Goal: Complete application form

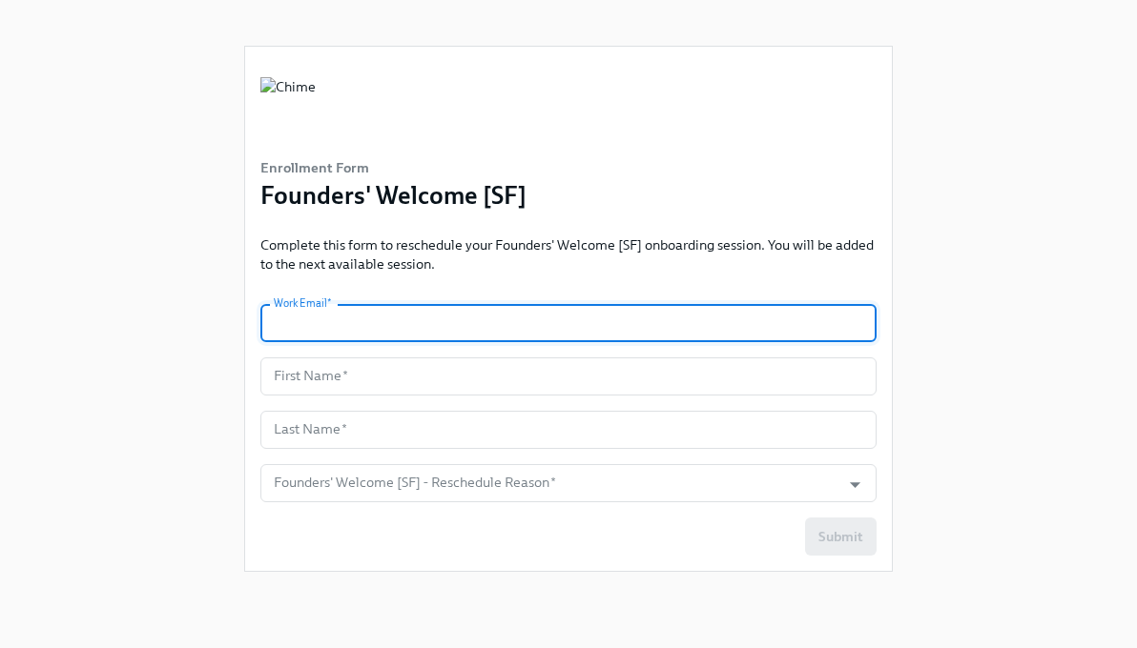
click at [399, 320] on input "text" at bounding box center [568, 323] width 616 height 38
type input "[EMAIL_ADDRESS][DOMAIN_NAME]"
click at [363, 380] on input "text" at bounding box center [568, 377] width 616 height 38
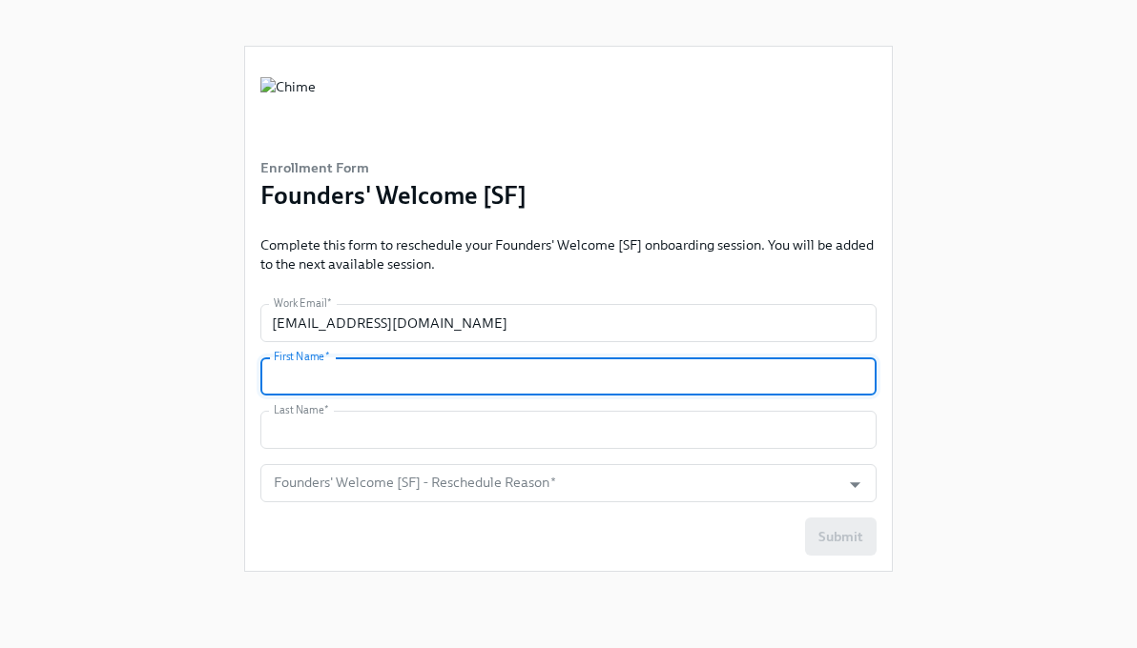
type input "Tira"
type input "Brown"
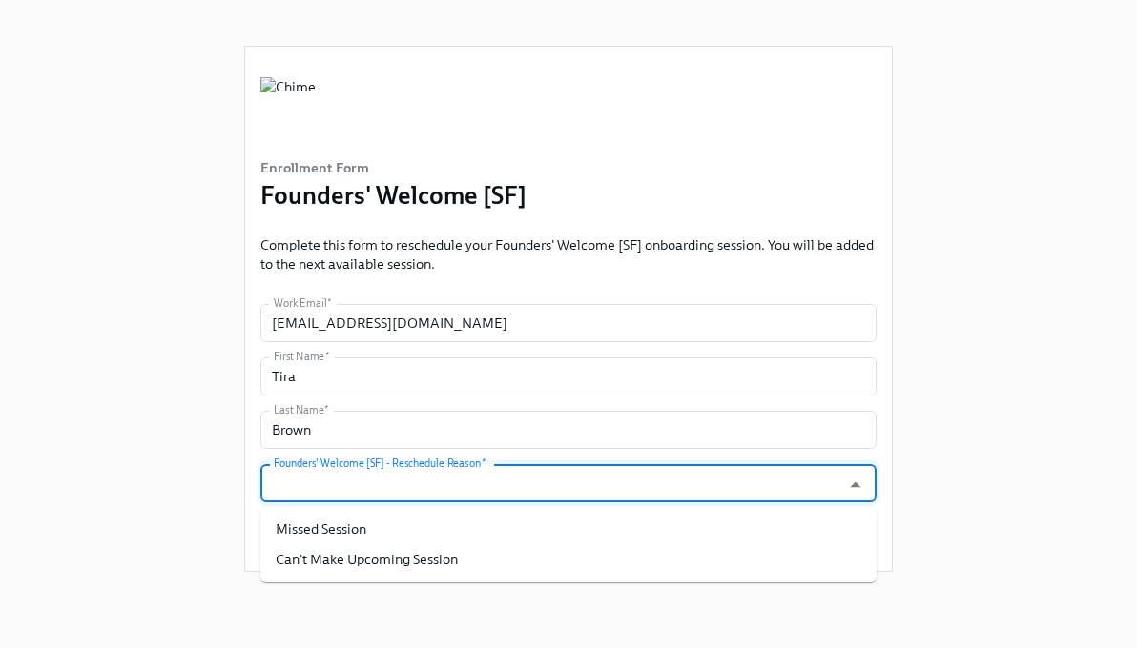
click at [455, 483] on input "Founders' Welcome [SF] - Reschedule Reason   *" at bounding box center [550, 483] width 561 height 38
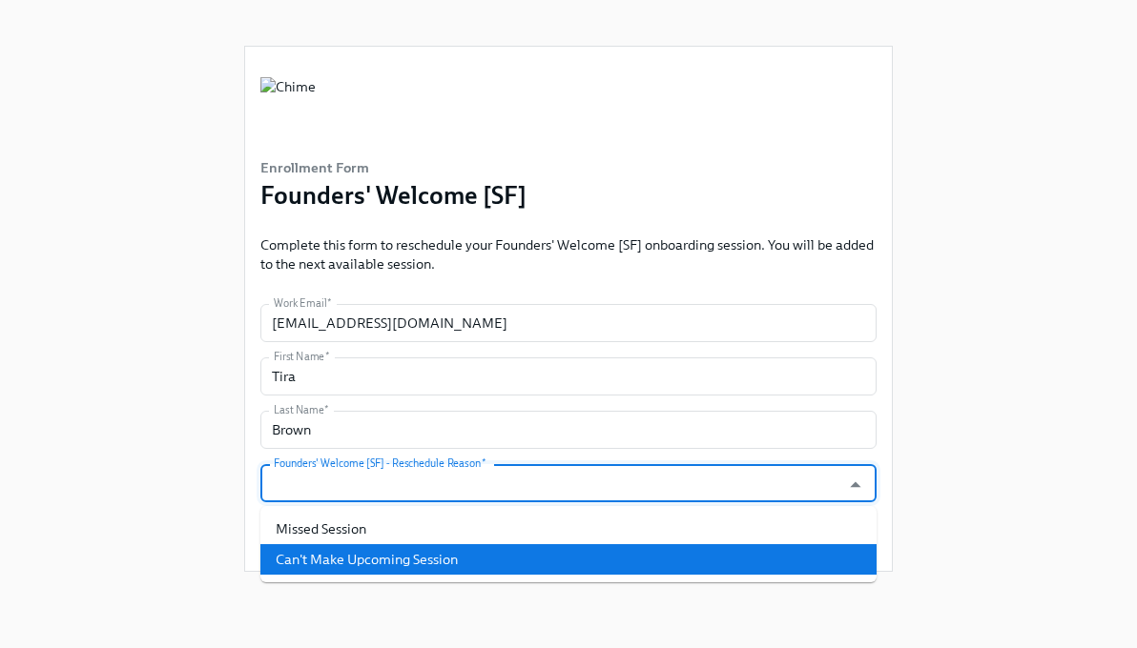
click at [396, 556] on li "Can't Make Upcoming Session" at bounding box center [568, 559] width 616 height 31
type input "Can't Make Upcoming Session"
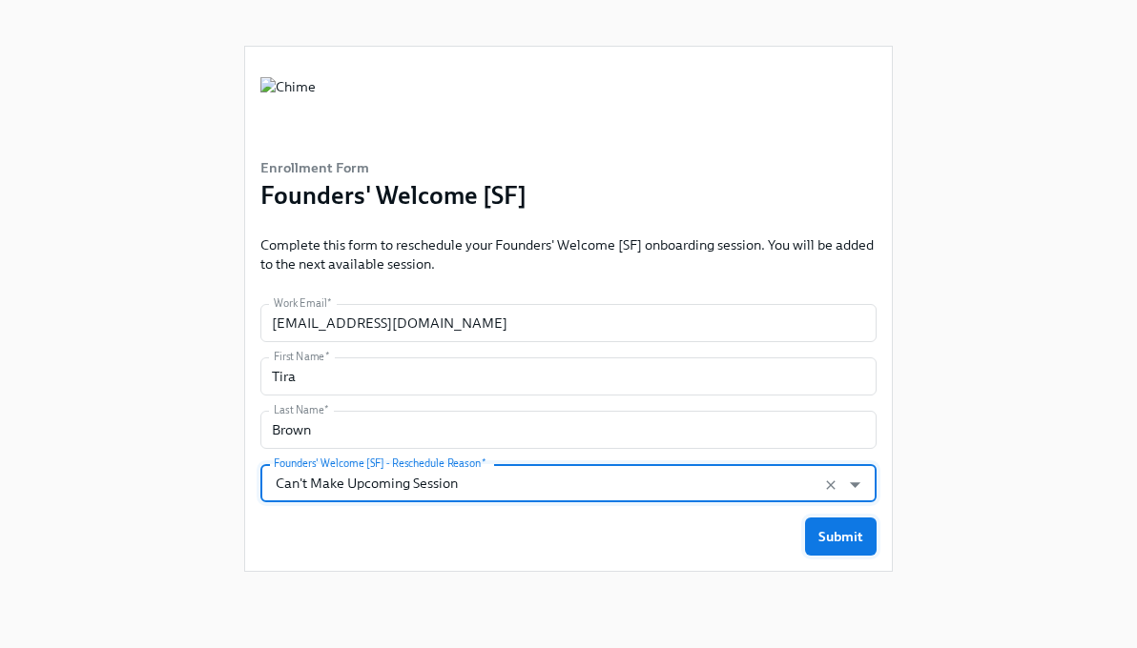
click at [841, 538] on span "Submit" at bounding box center [840, 536] width 45 height 19
